Goal: Complete application form

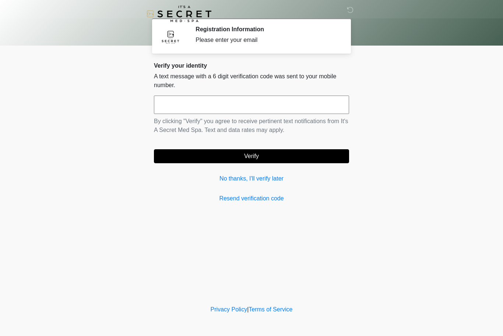
scroll to position [0, 0]
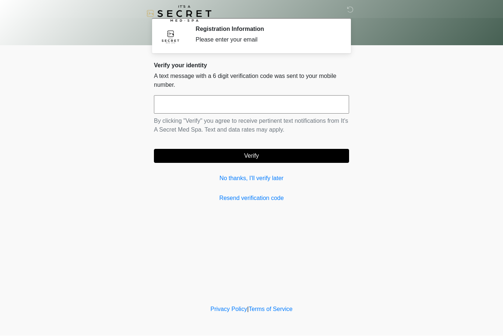
click at [270, 180] on link "No thanks, I'll verify later" at bounding box center [251, 178] width 195 height 9
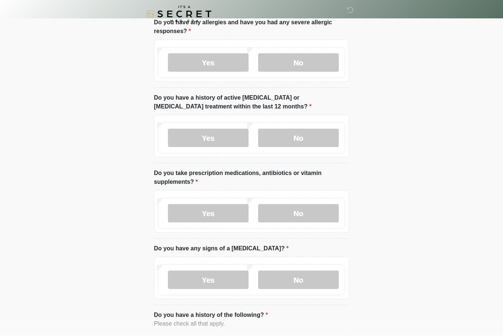
scroll to position [0, 0]
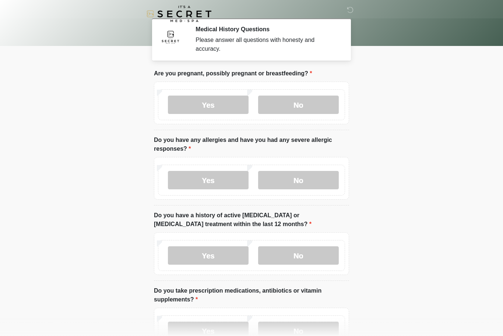
click at [285, 104] on label "No" at bounding box center [298, 105] width 81 height 18
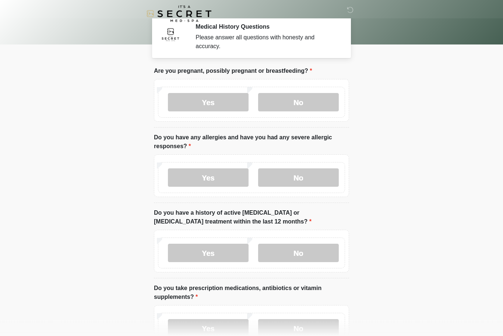
scroll to position [3, 0]
click at [276, 173] on label "No" at bounding box center [298, 178] width 81 height 18
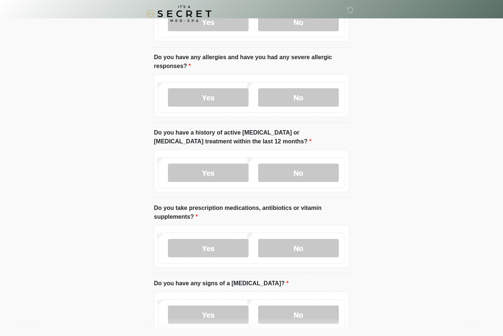
click at [280, 170] on label "No" at bounding box center [298, 173] width 81 height 18
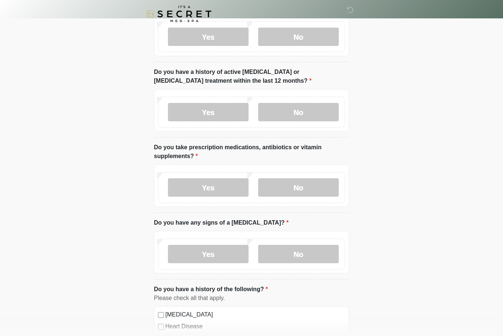
scroll to position [143, 0]
click at [189, 193] on label "Yes" at bounding box center [208, 188] width 81 height 18
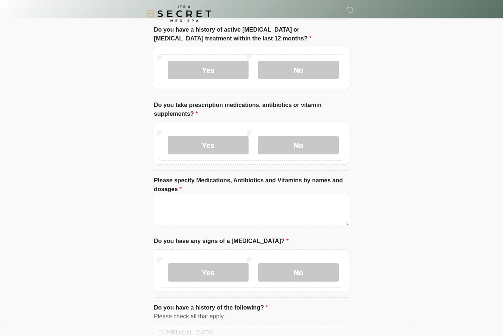
scroll to position [187, 0]
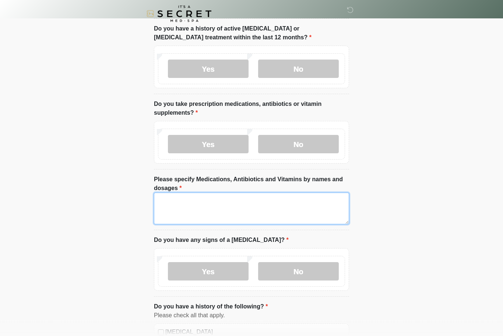
click at [177, 201] on textarea "Please specify Medications, Antibiotics and Vitamins by names and dosages" at bounding box center [251, 209] width 195 height 32
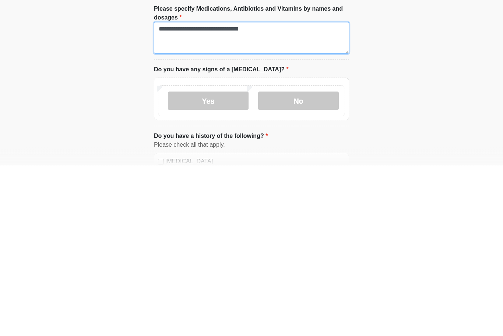
type textarea "**********"
click at [283, 263] on label "No" at bounding box center [298, 272] width 81 height 18
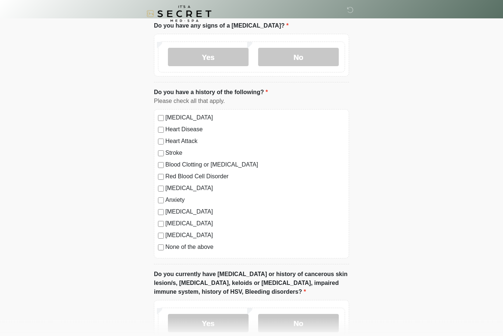
scroll to position [402, 0]
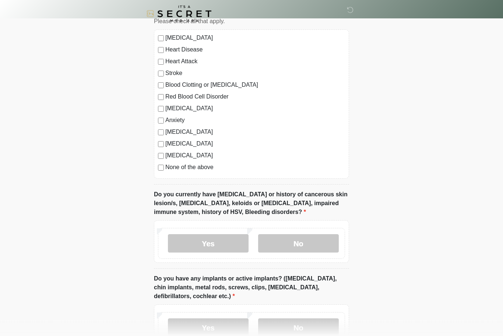
click at [283, 242] on label "No" at bounding box center [298, 244] width 81 height 18
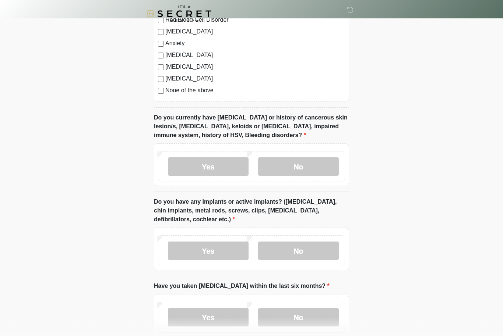
click at [291, 256] on label "No" at bounding box center [298, 251] width 81 height 18
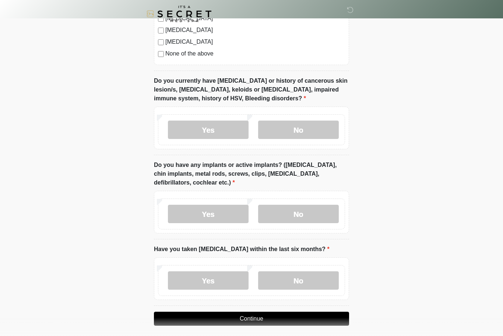
scroll to position [599, 0]
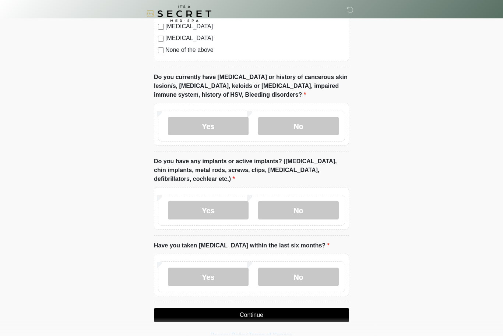
click at [278, 275] on label "No" at bounding box center [298, 277] width 81 height 18
click at [232, 311] on button "Continue" at bounding box center [251, 316] width 195 height 14
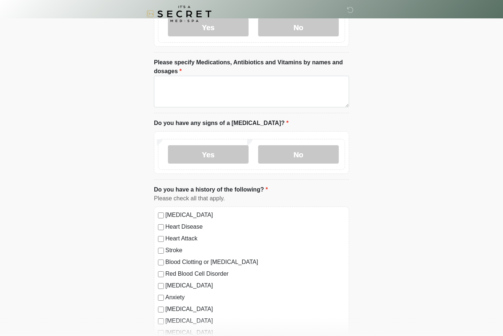
scroll to position [0, 0]
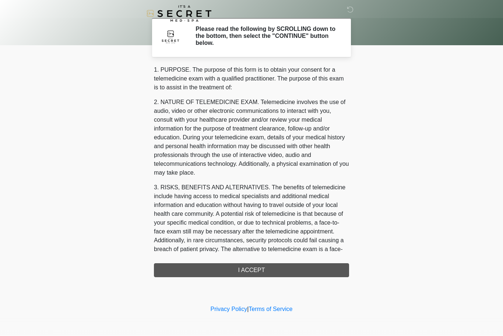
click at [206, 264] on div "1. PURPOSE. The purpose of this form is to obtain your consent for a telemedici…" at bounding box center [251, 172] width 195 height 212
click at [218, 271] on div "1. PURPOSE. The purpose of this form is to obtain your consent for a telemedici…" at bounding box center [251, 172] width 195 height 212
click at [249, 270] on div "1. PURPOSE. The purpose of this form is to obtain your consent for a telemedici…" at bounding box center [251, 172] width 195 height 212
click at [243, 267] on div "1. PURPOSE. The purpose of this form is to obtain your consent for a telemedici…" at bounding box center [251, 172] width 195 height 212
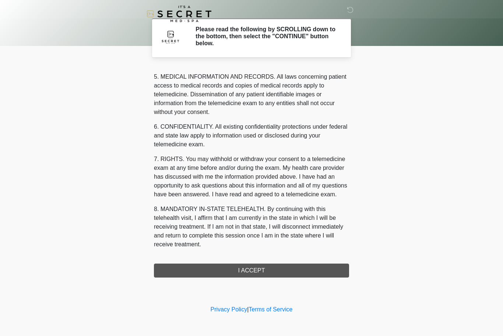
scroll to position [255, 0]
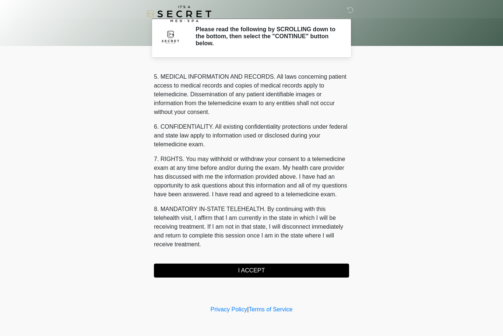
click at [224, 271] on button "I ACCEPT" at bounding box center [251, 271] width 195 height 14
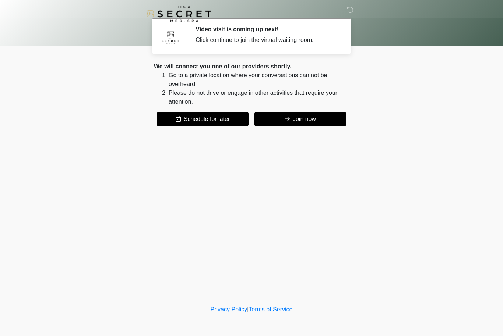
click at [278, 116] on button "Join now" at bounding box center [300, 119] width 92 height 14
